Goal: Information Seeking & Learning: Learn about a topic

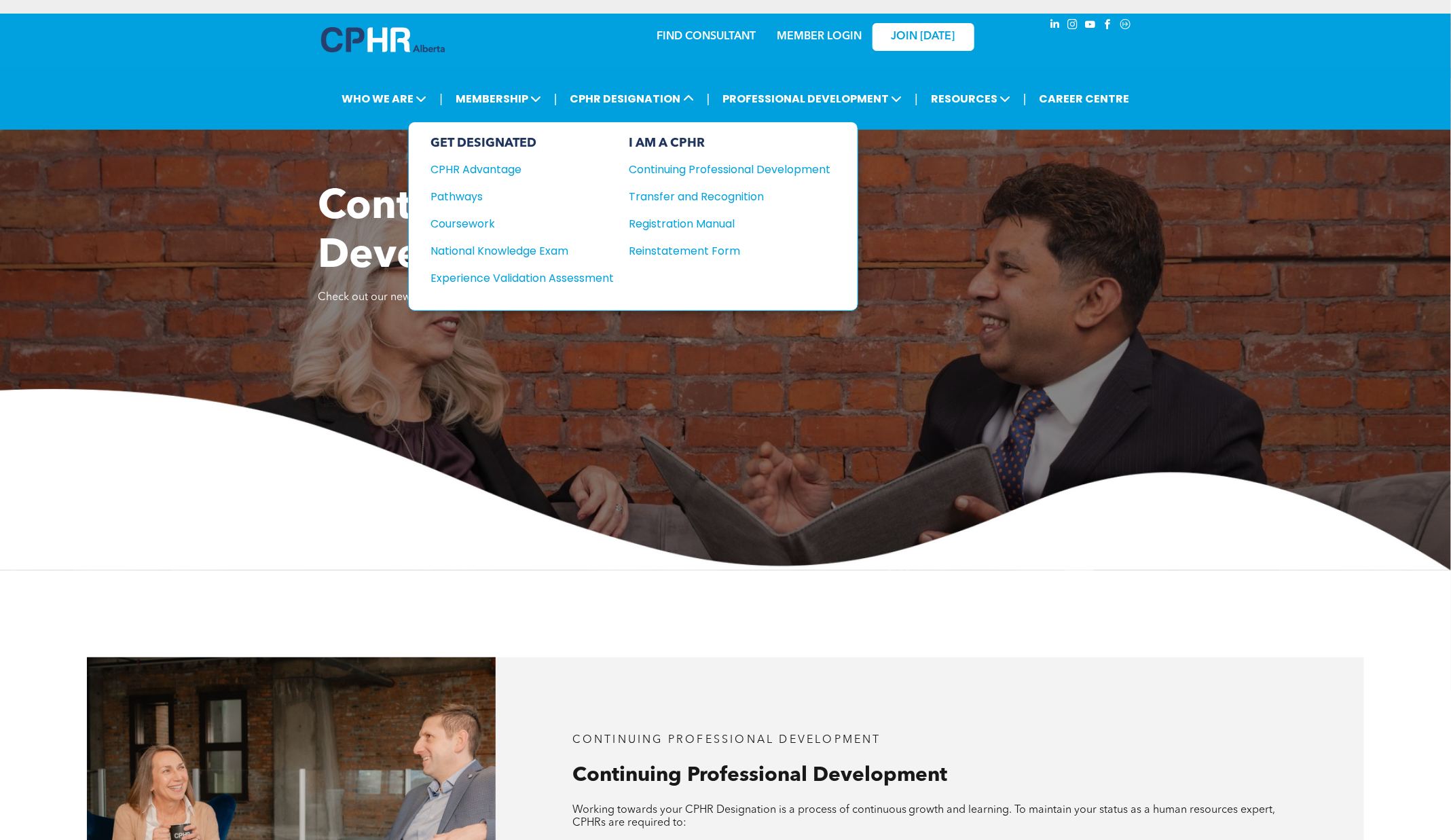
click at [687, 167] on div "Continuing Professional Development" at bounding box center [719, 169] width 181 height 17
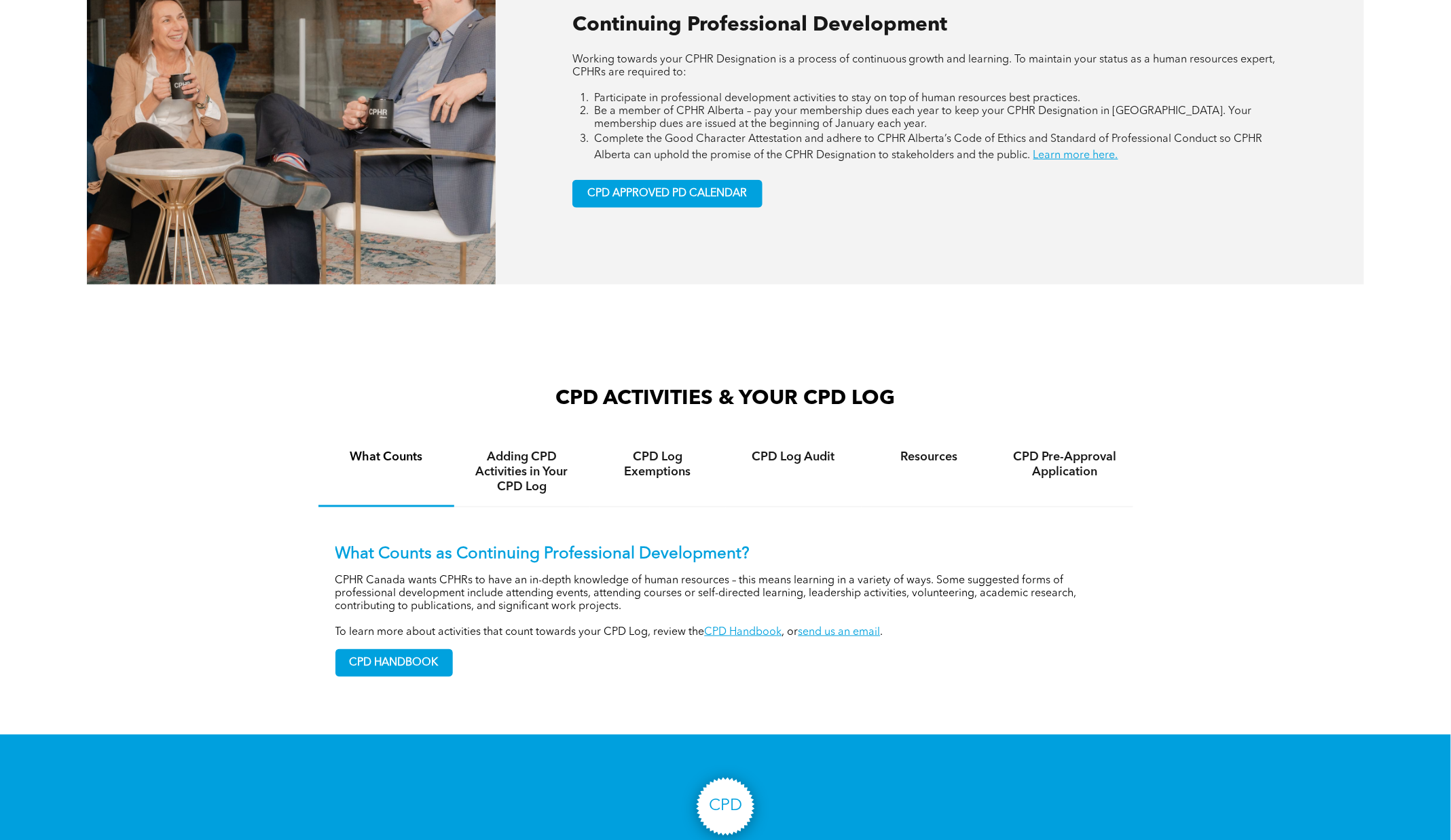
scroll to position [751, 0]
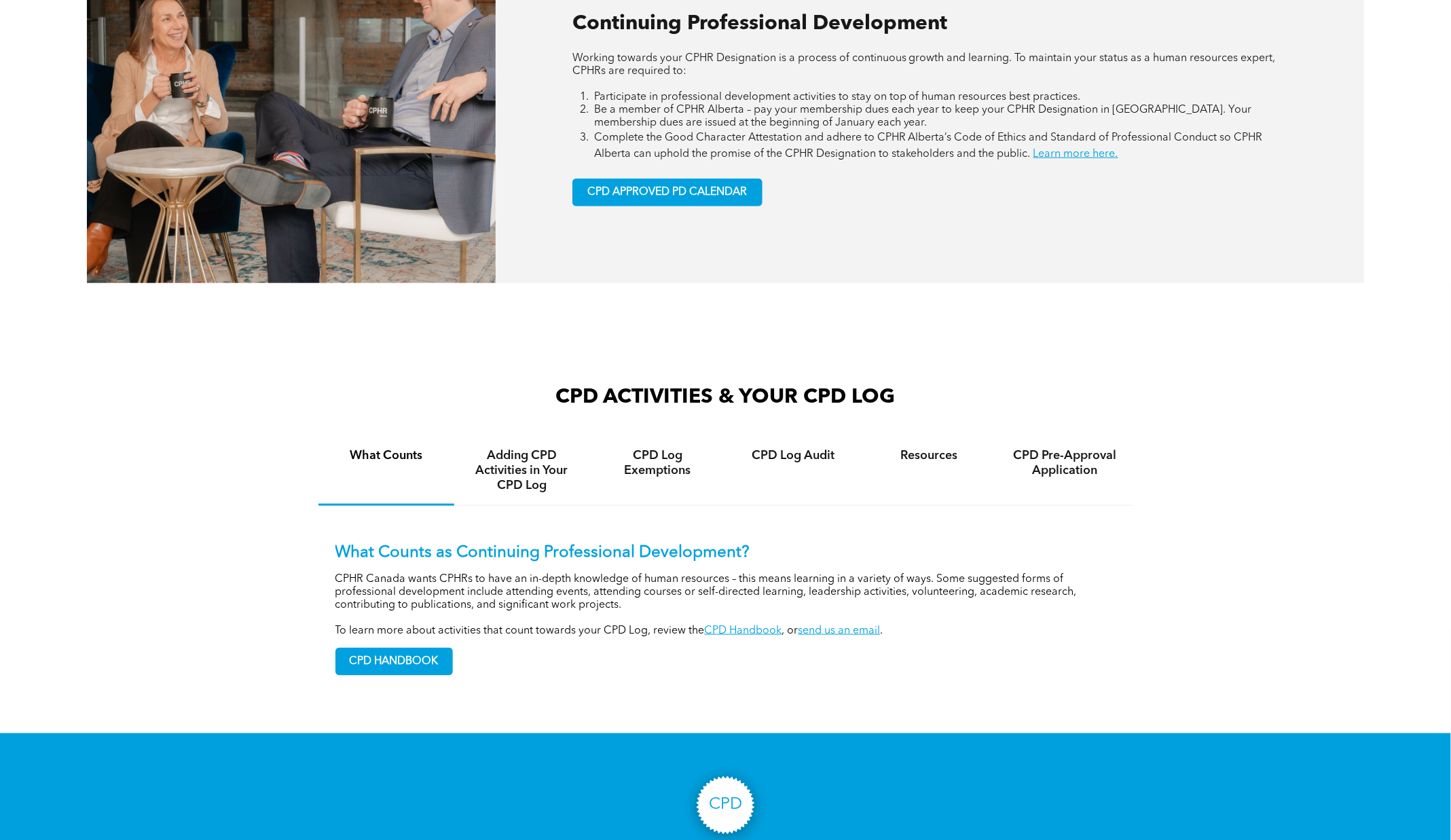
click at [740, 632] on link "CPD Handbook" at bounding box center [743, 631] width 77 height 11
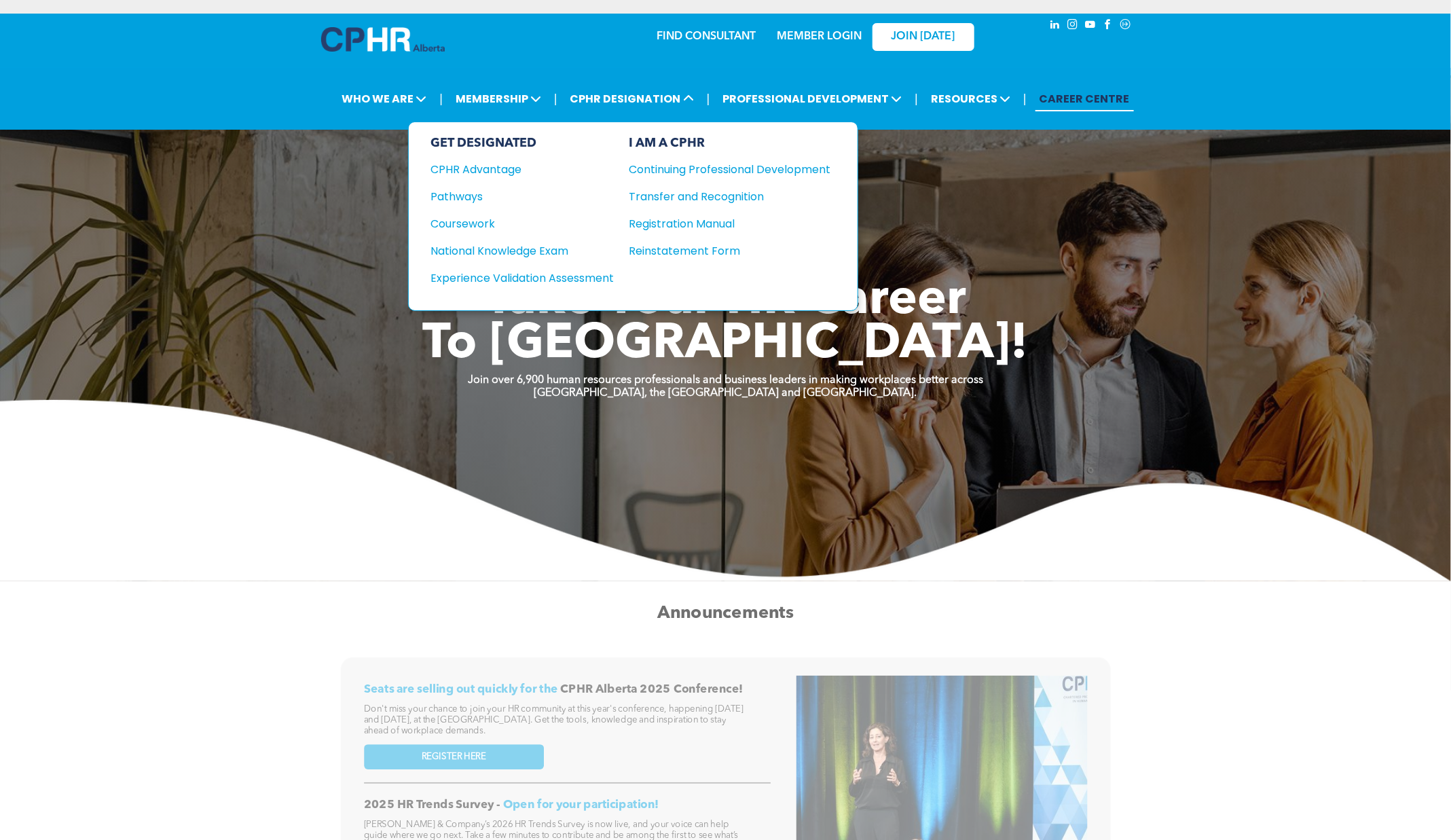
click at [693, 222] on div "Registration Manual" at bounding box center [719, 224] width 181 height 17
click at [570, 272] on div "Experience Validation Assessment" at bounding box center [513, 278] width 165 height 17
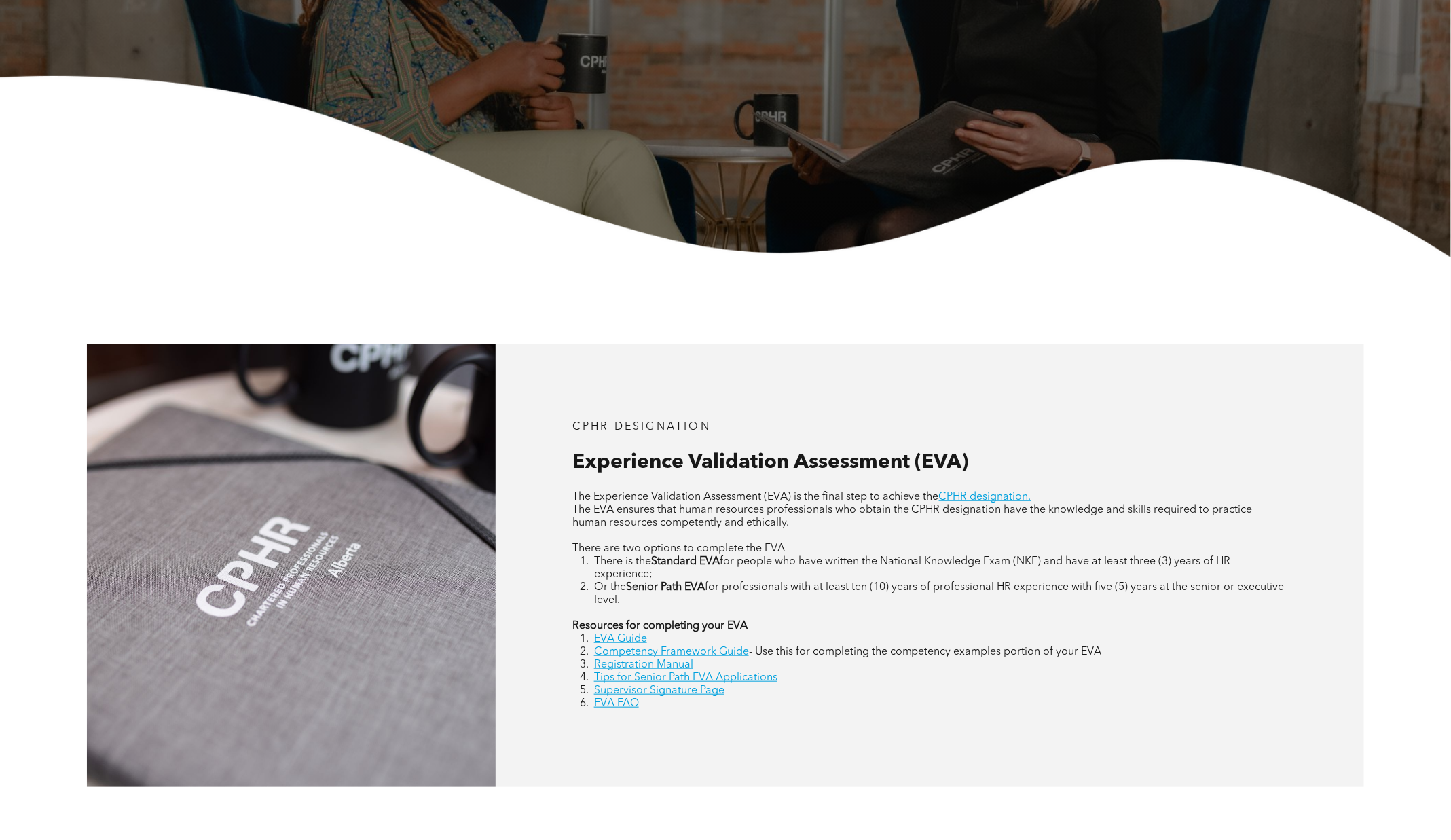
scroll to position [447, 0]
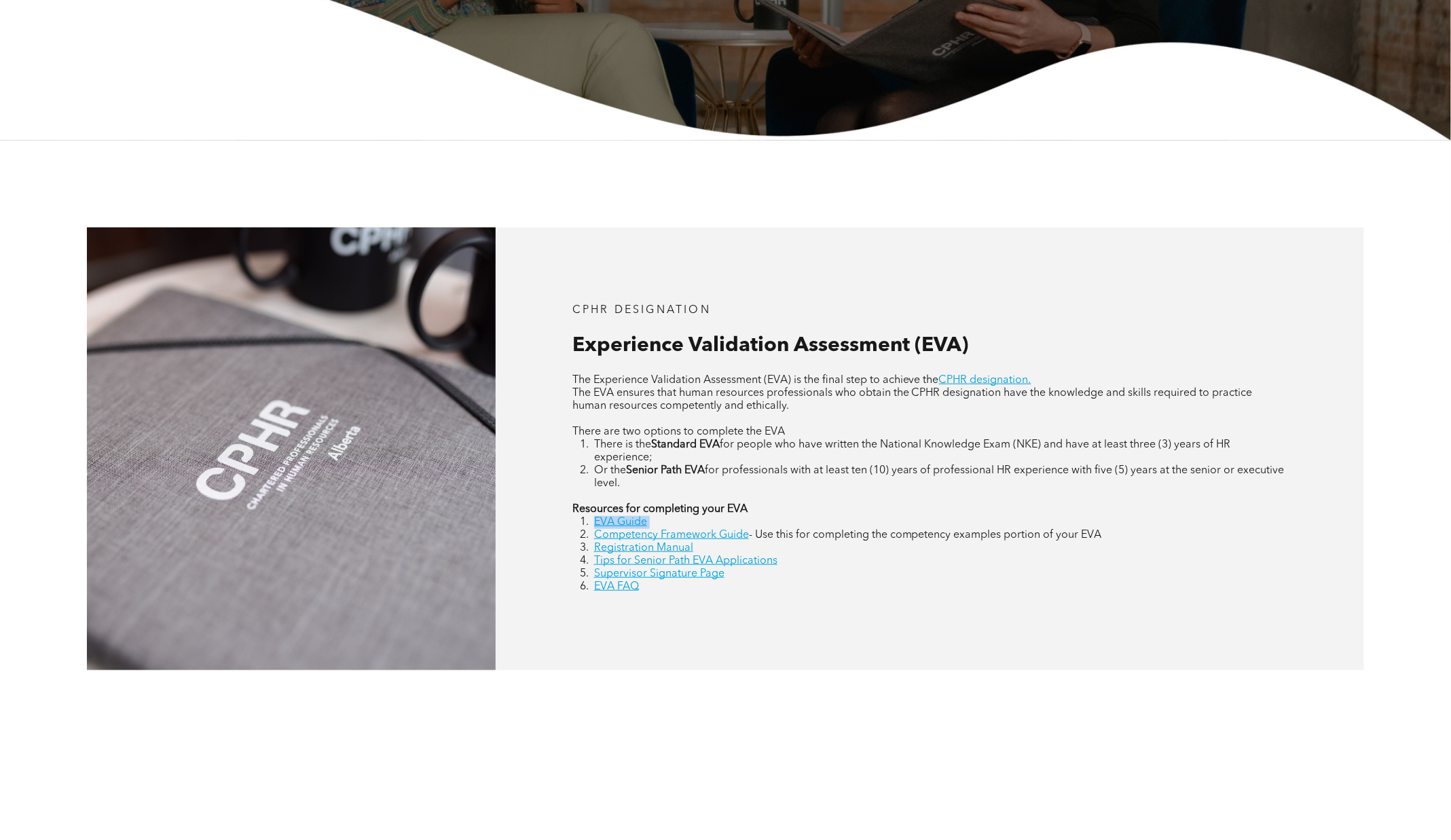
drag, startPoint x: 656, startPoint y: 519, endPoint x: 595, endPoint y: 520, distance: 61.0
click at [595, 520] on li "EVA Guide" at bounding box center [940, 522] width 693 height 13
copy li "EVA Guide"
click at [1381, 458] on div "CPHR DESIGNATION Experience Validation Assessment (EVA) The Experience Validati…" at bounding box center [725, 448] width 1451 height 616
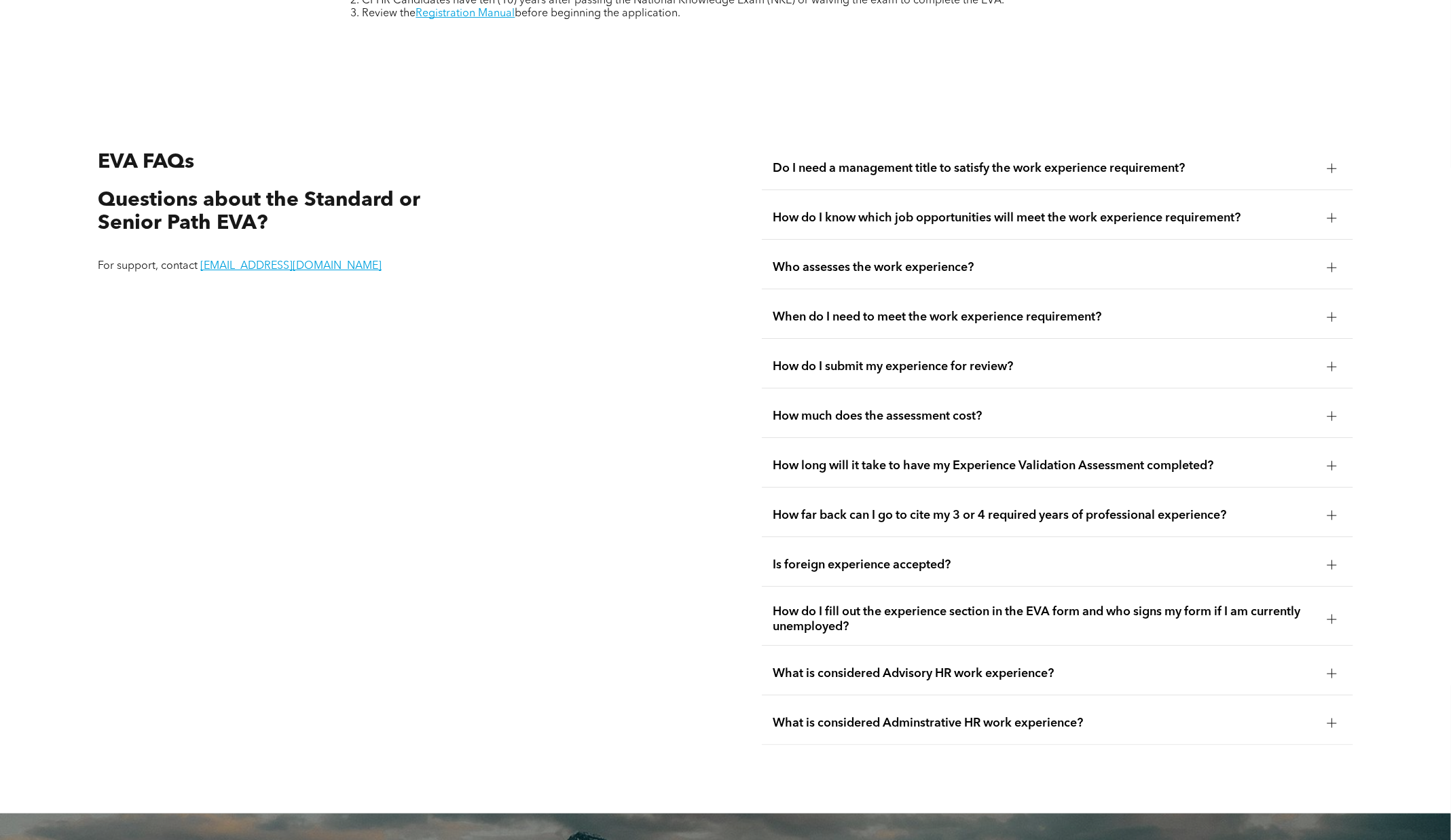
scroll to position [2591, 0]
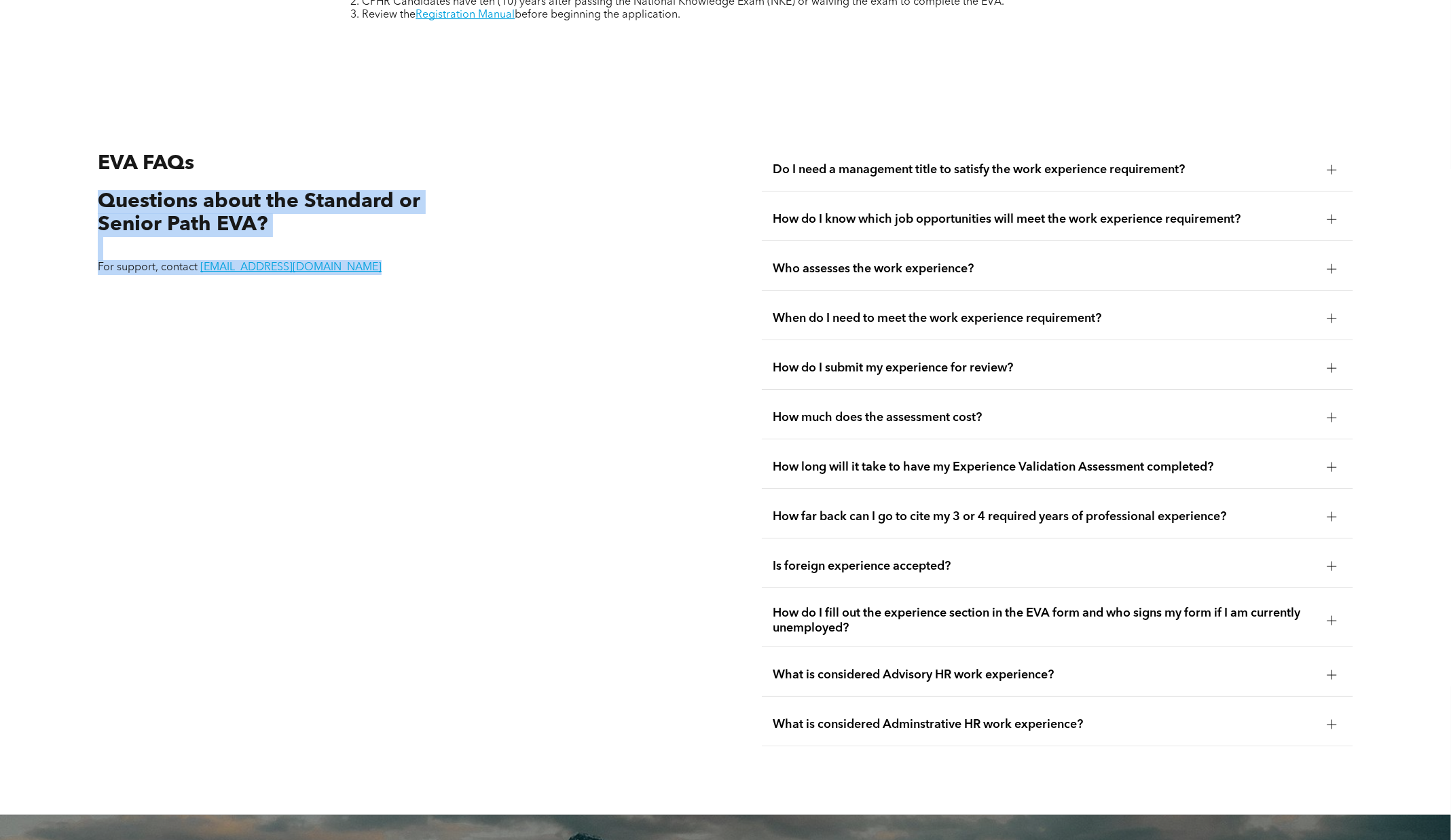
drag, startPoint x: 343, startPoint y: 274, endPoint x: 92, endPoint y: 200, distance: 261.7
click at [92, 200] on div "EVA FAQs Questions about the Standard or Senior Path EVA? For support, contact …" at bounding box center [393, 447] width 613 height 619
copy div "Questions about the Standard or Senior Path EVA? For support, contact registrar…"
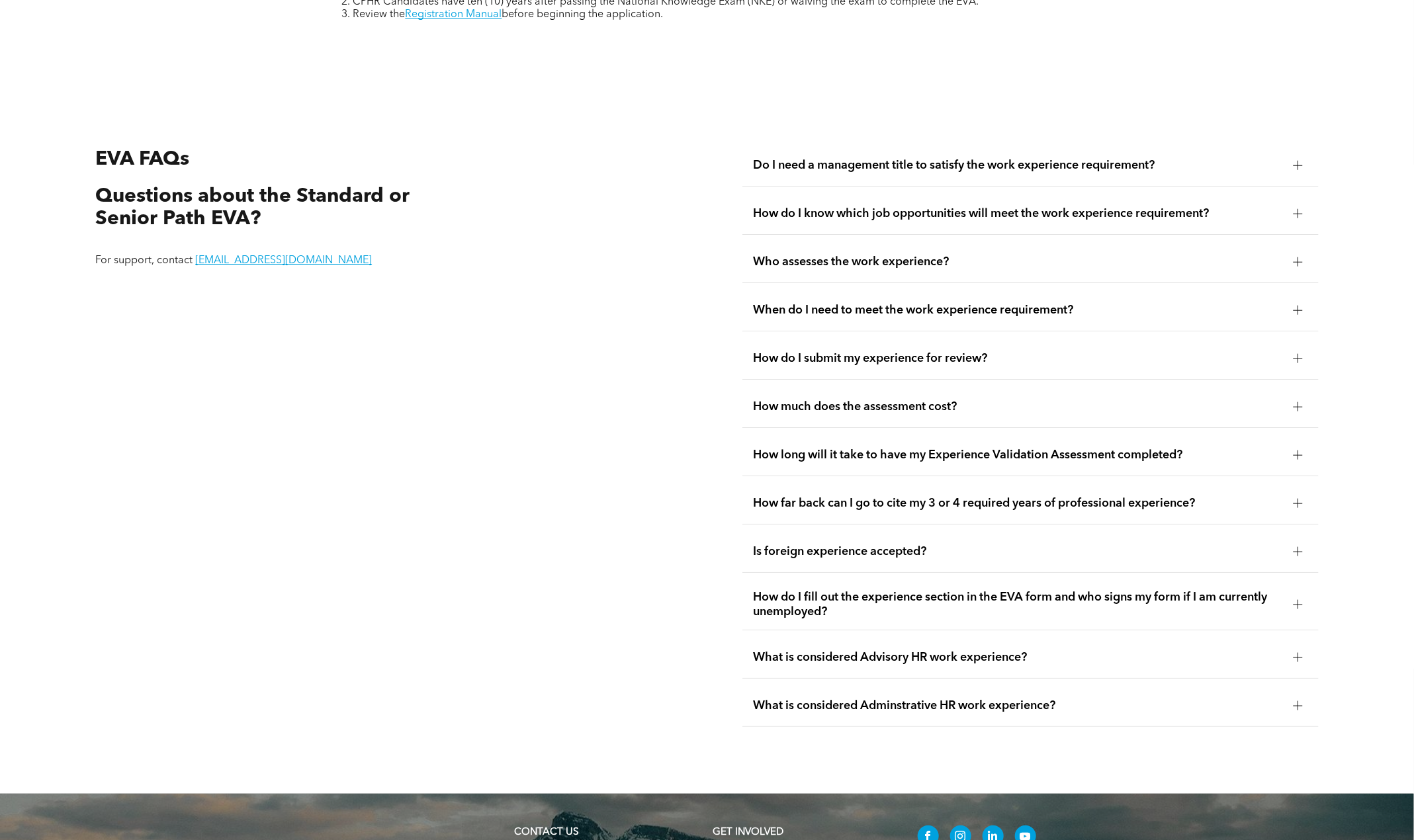
click at [349, 727] on div "EVA FAQs Questions about the Standard or Senior Path EVA? For support, contact …" at bounding box center [383, 436] width 598 height 603
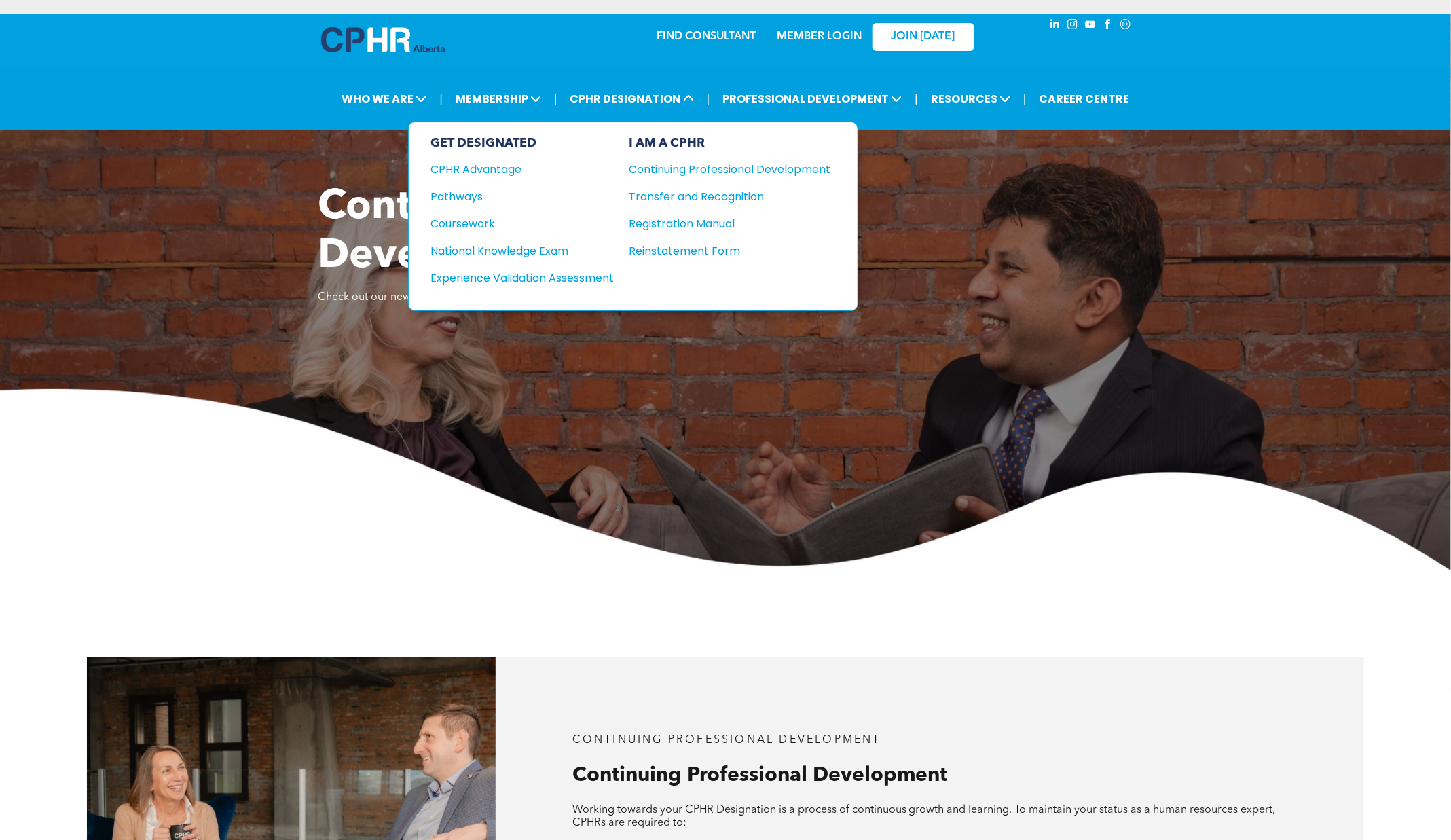
click at [551, 234] on div "GET DESIGNATED CPHR Advantage Pathways Coursework National Knowledge Exam" at bounding box center [522, 216] width 183 height 161
click at [547, 243] on div "National Knowledge Exam" at bounding box center [513, 251] width 165 height 17
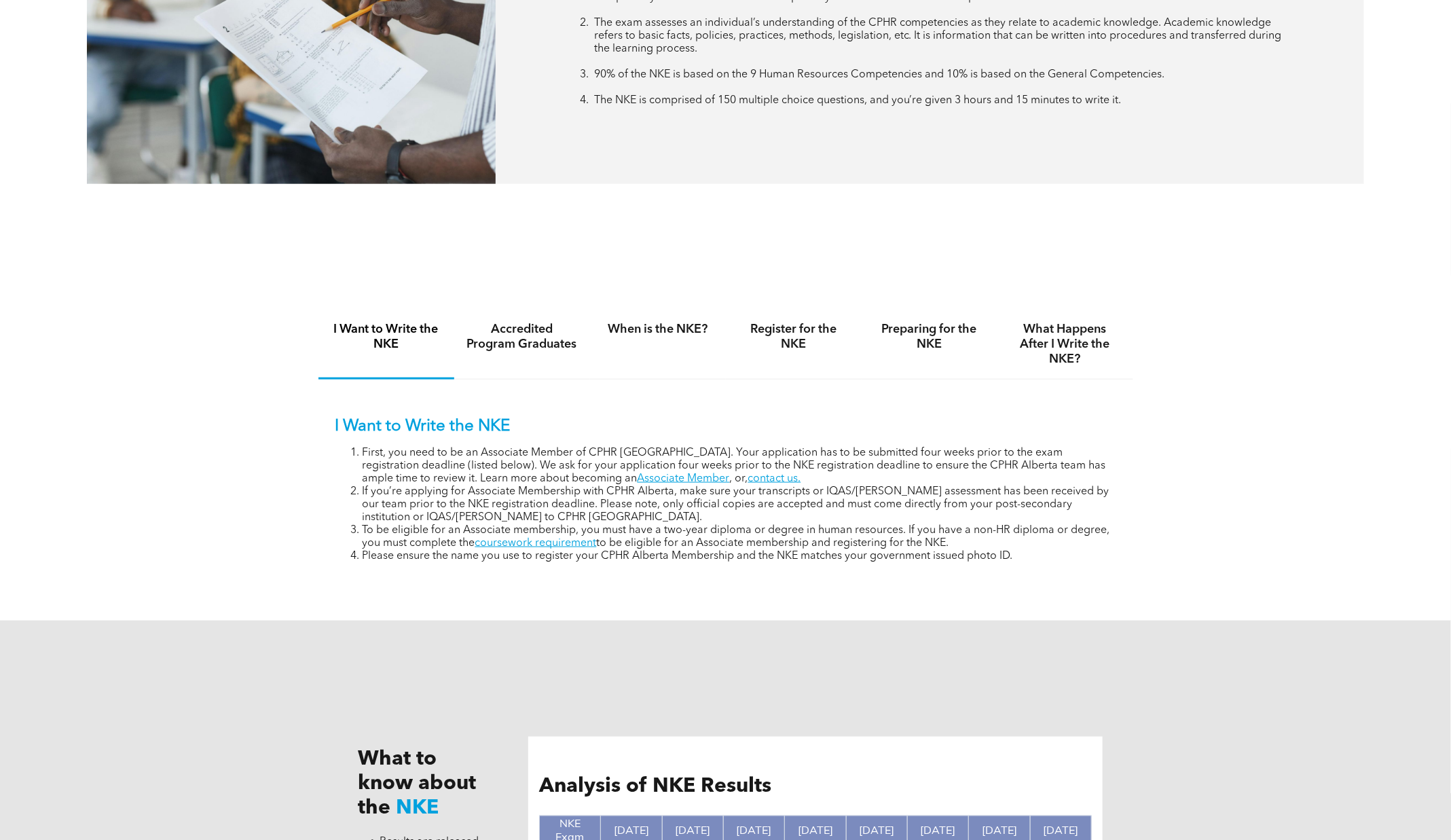
scroll to position [758, 0]
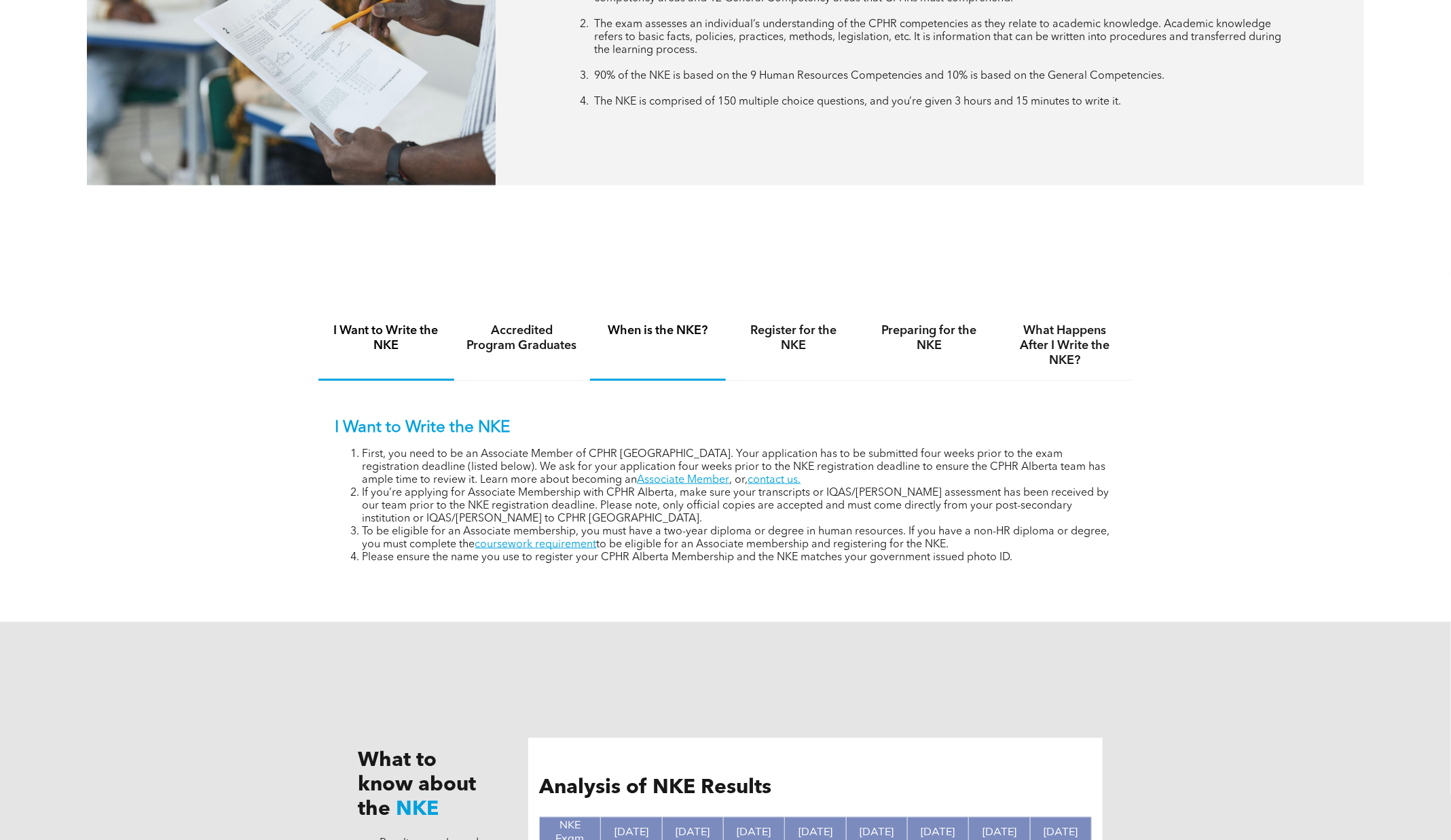
click at [635, 346] on div "When is the NKE?" at bounding box center [658, 345] width 136 height 70
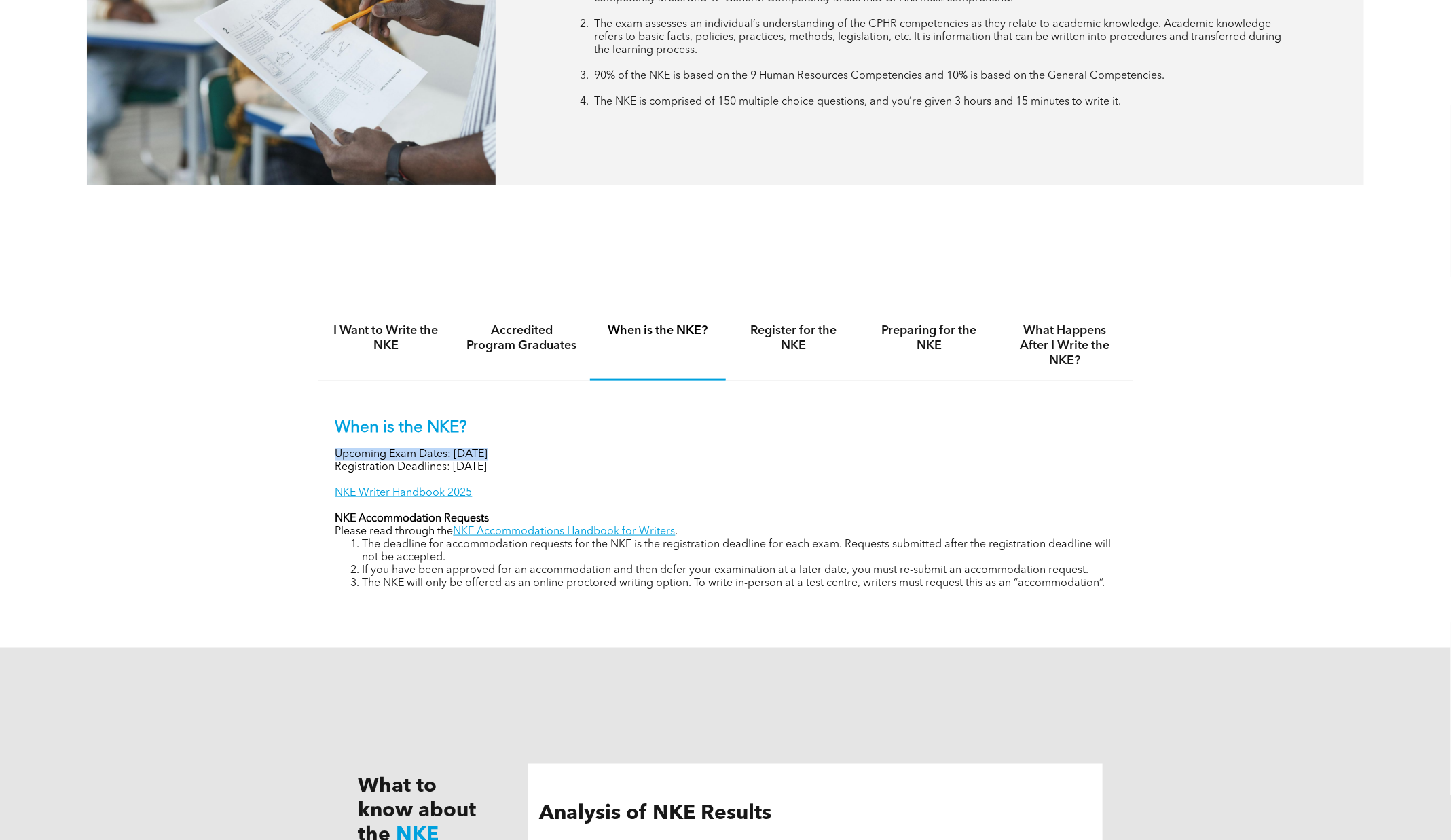
drag, startPoint x: 335, startPoint y: 444, endPoint x: 554, endPoint y: 474, distance: 221.0
click at [554, 474] on div "When is the NKE? Upcoming Exam Dates: [DATE] Registration Deadlines: [DATE] NKE…" at bounding box center [726, 504] width 781 height 172
copy p "Upcoming Exam Dates: [DATE]"
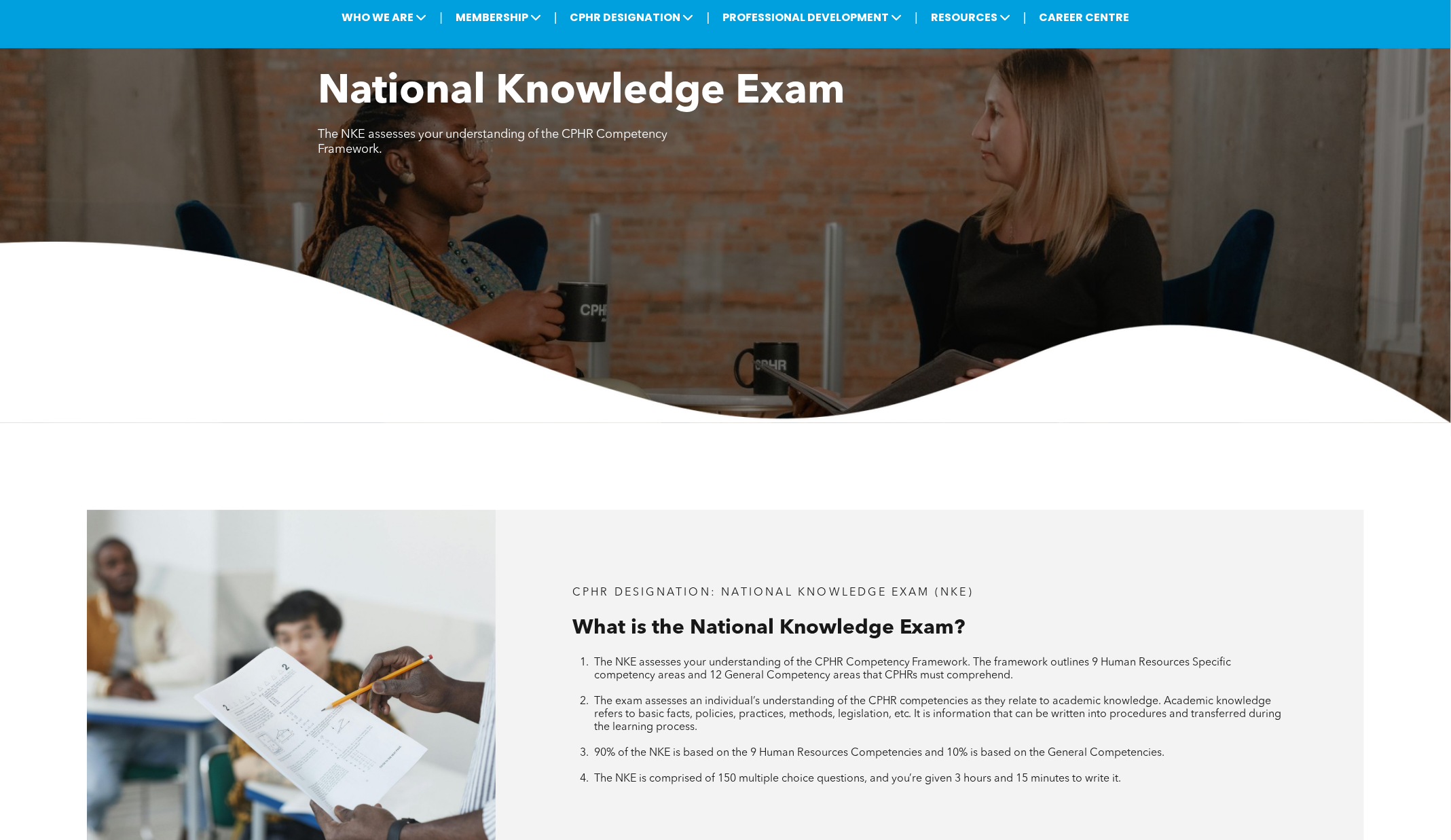
scroll to position [0, 0]
